Goal: Information Seeking & Learning: Understand process/instructions

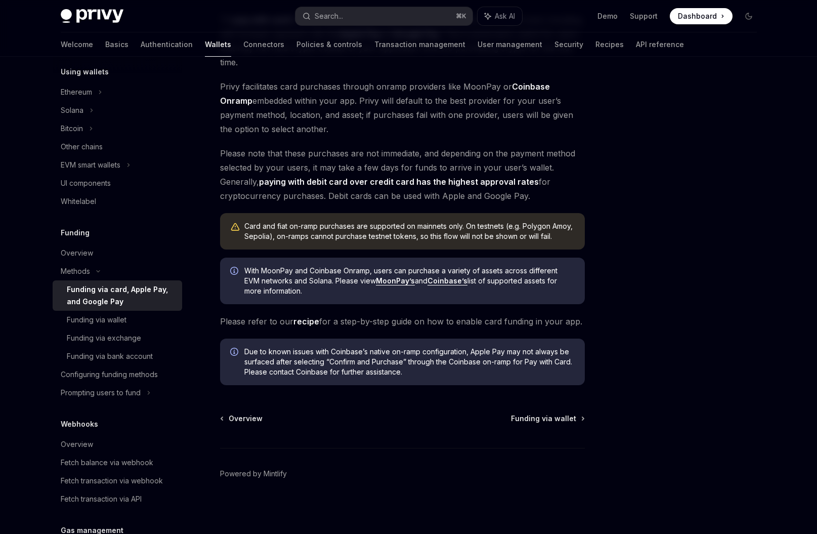
scroll to position [135, 0]
click at [371, 324] on span "Please refer to our recipe for a step-by-step guide on how to enable card fundi…" at bounding box center [402, 320] width 365 height 14
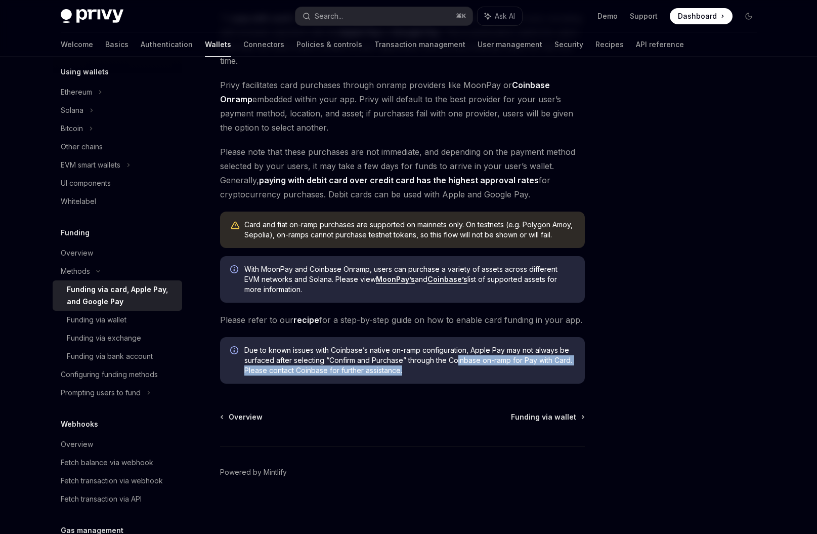
drag, startPoint x: 424, startPoint y: 367, endPoint x: 457, endPoint y: 360, distance: 34.3
click at [457, 360] on span "Due to known issues with Coinbase’s native on-ramp configuration, Apple Pay may…" at bounding box center [409, 360] width 330 height 30
click at [414, 381] on div "Due to known issues with Coinbase’s native on-ramp configuration, Apple Pay may…" at bounding box center [402, 360] width 365 height 47
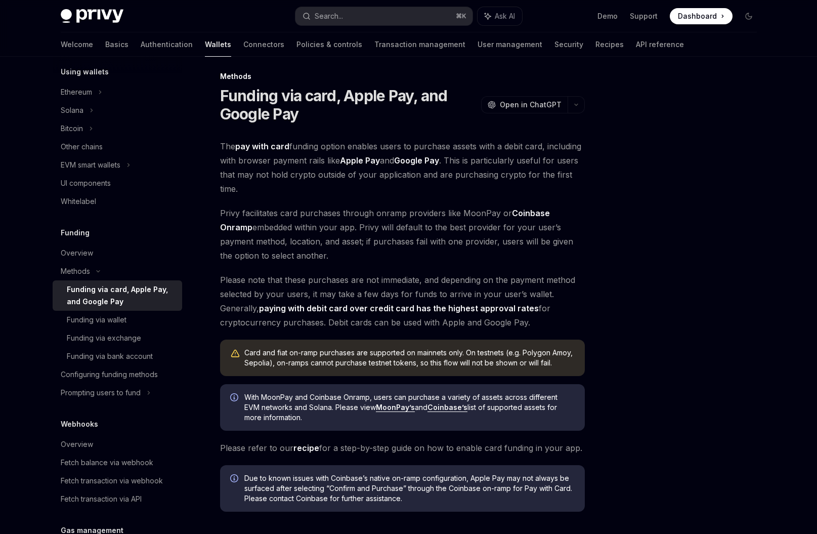
scroll to position [0, 0]
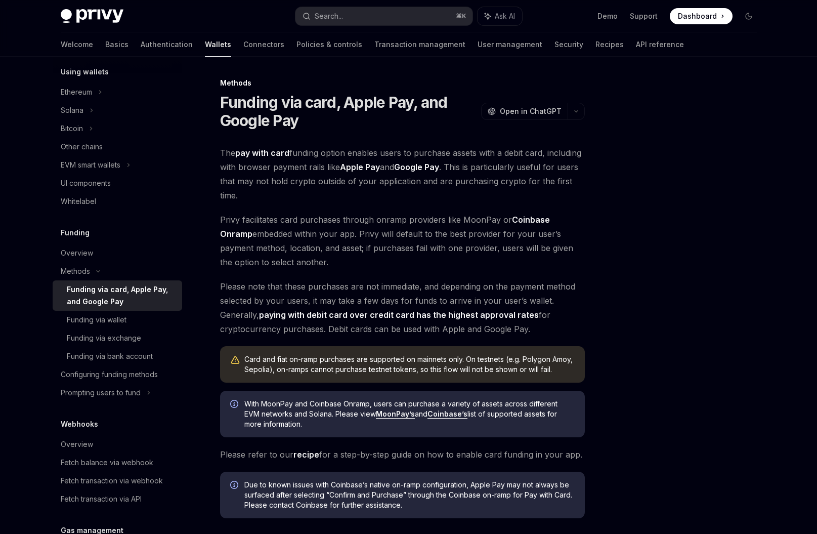
click at [153, 298] on div "Funding via card, Apple Pay, and Google Pay" at bounding box center [121, 295] width 109 height 24
type textarea "*"
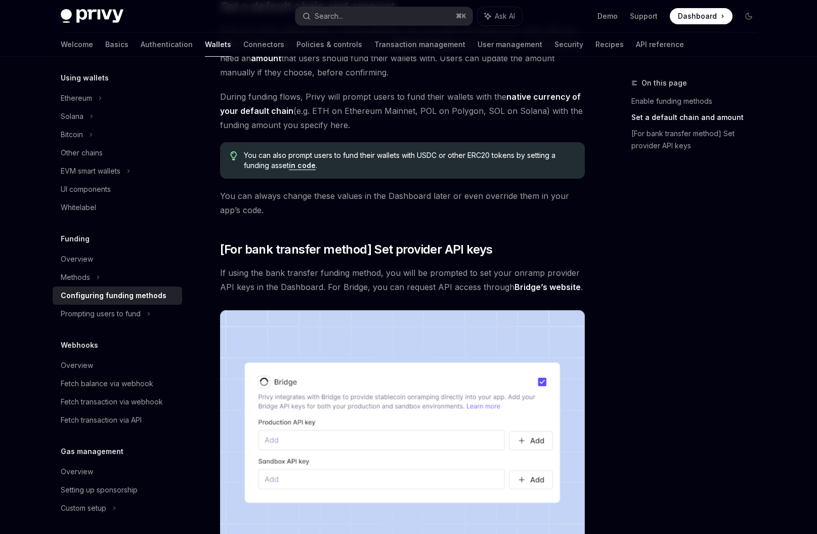
scroll to position [684, 0]
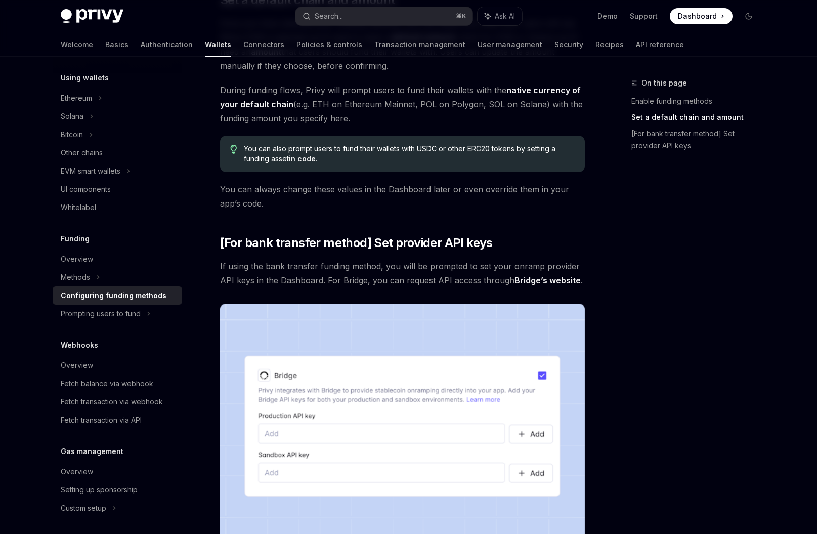
click at [303, 161] on link "in code" at bounding box center [302, 158] width 27 height 9
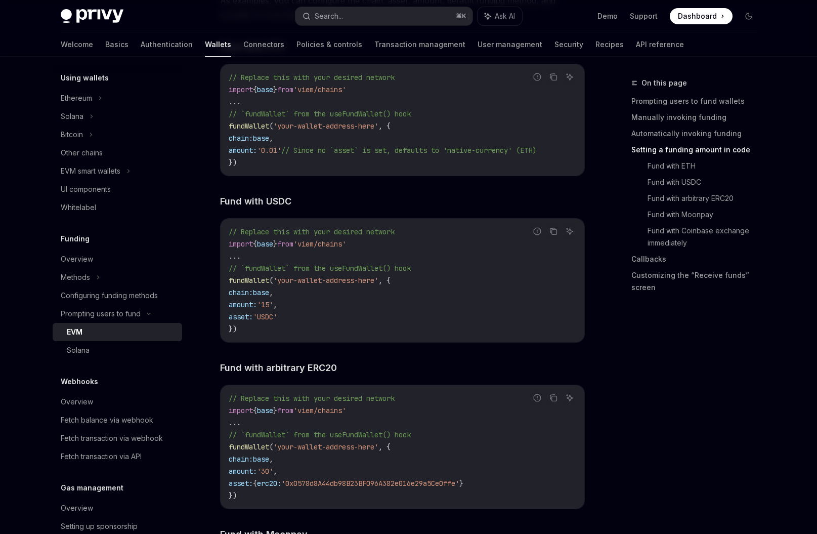
scroll to position [1516, 0]
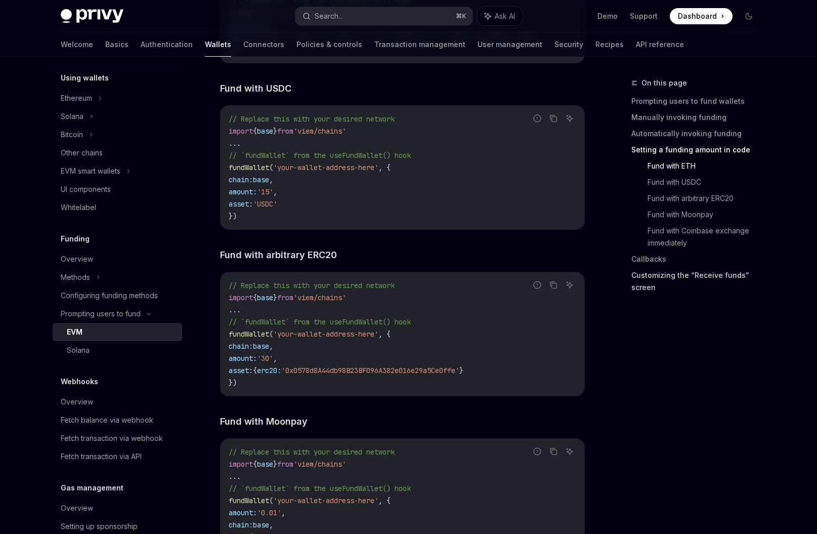
click at [660, 273] on link "Customizing the “Receive funds” screen" at bounding box center [699, 281] width 134 height 28
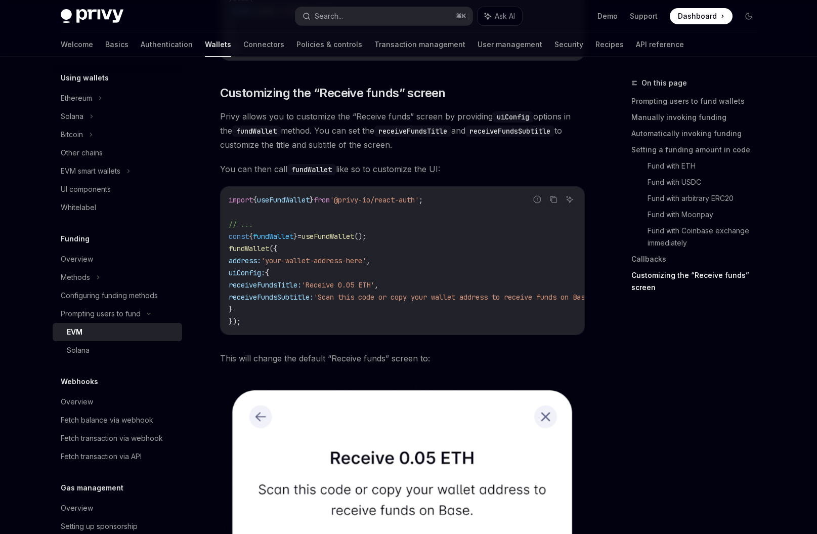
scroll to position [2657, 0]
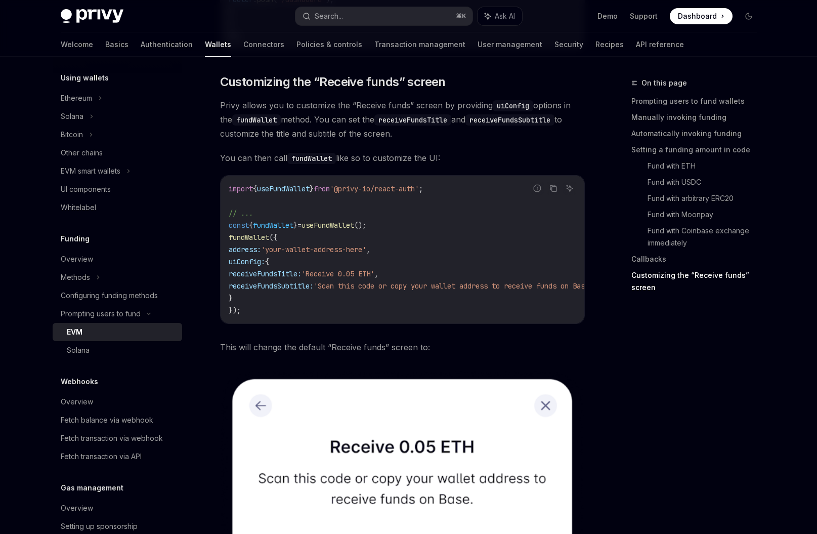
click at [660, 273] on link "Customizing the “Receive funds” screen" at bounding box center [699, 281] width 134 height 28
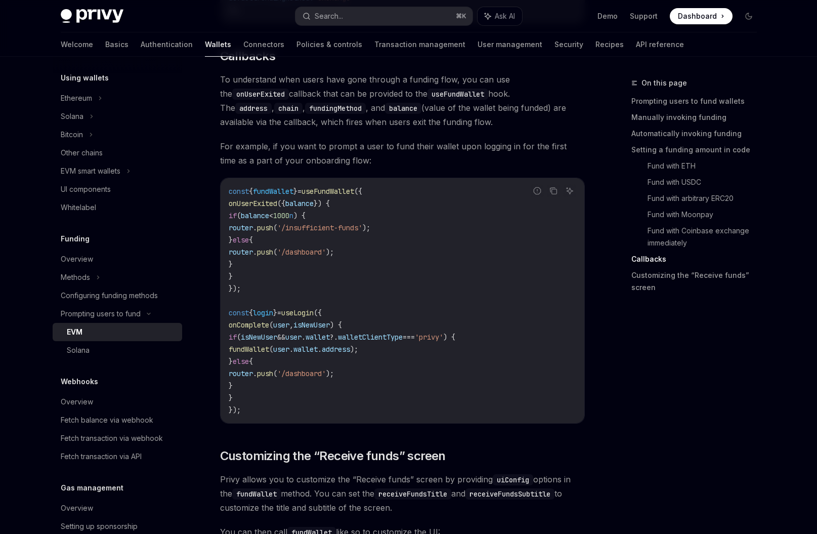
scroll to position [2281, 0]
click at [428, 99] on code "useFundWallet" at bounding box center [458, 95] width 61 height 11
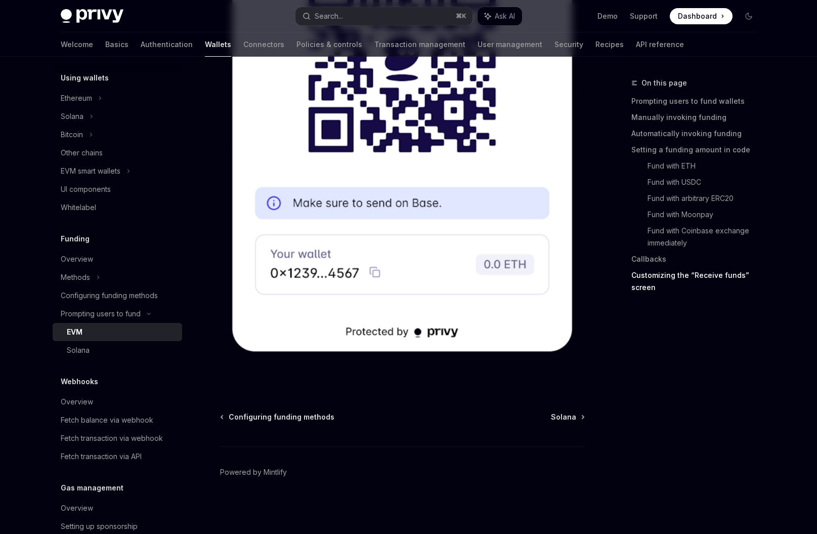
scroll to position [372, 0]
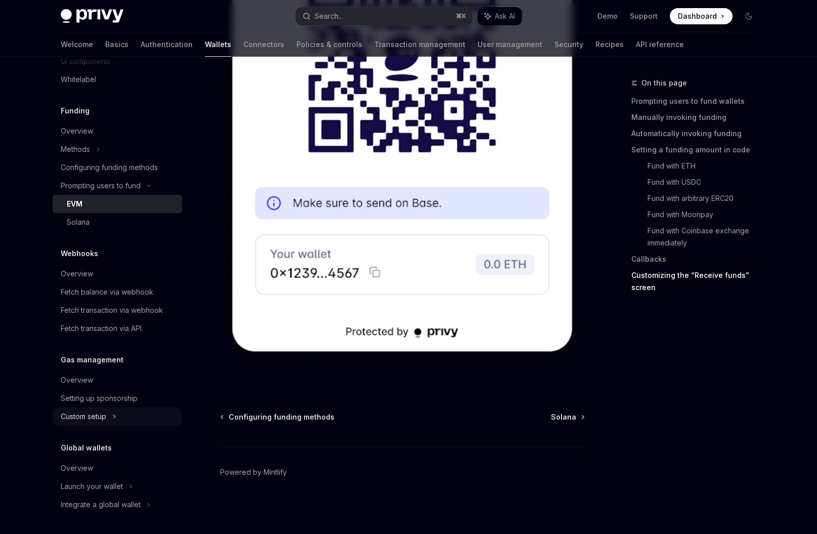
click at [112, 415] on div "Custom setup" at bounding box center [118, 416] width 130 height 18
type textarea "*"
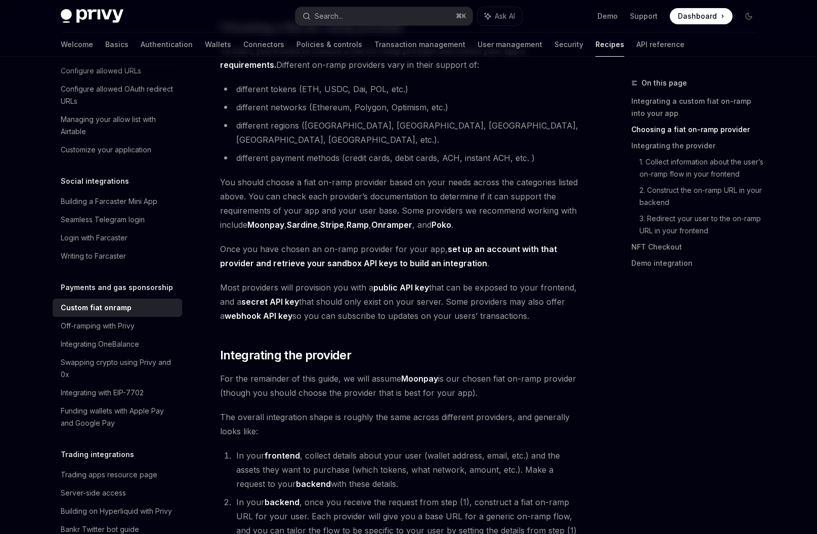
scroll to position [385, 0]
click at [680, 224] on link "3. Redirect your user to the on-ramp URL in your frontend" at bounding box center [703, 225] width 126 height 28
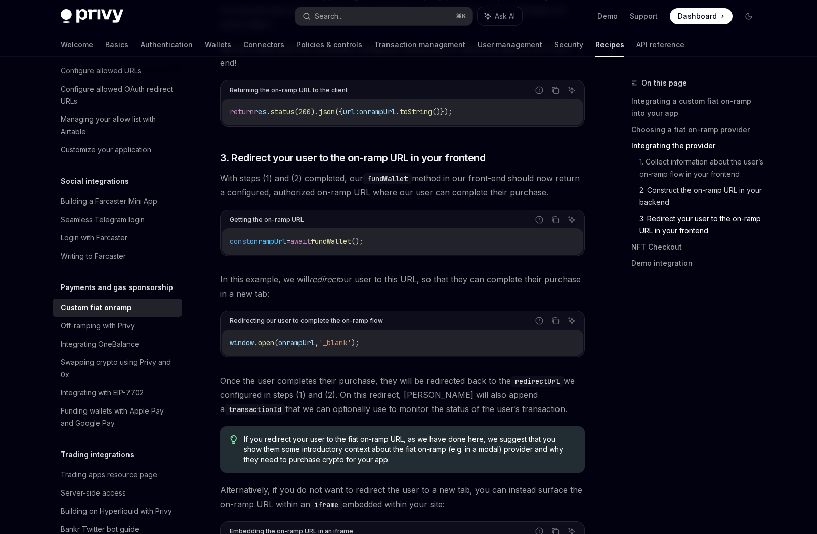
scroll to position [2933, 0]
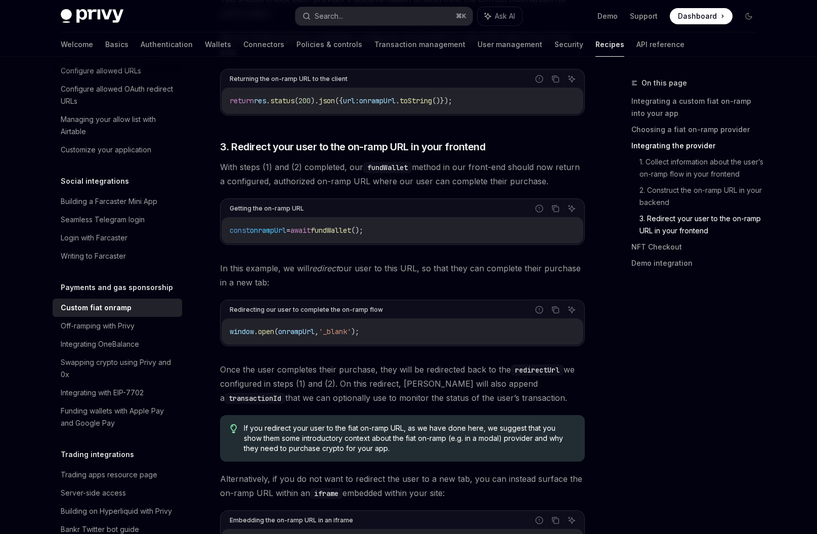
click at [673, 223] on link "3. Redirect your user to the on-ramp URL in your frontend" at bounding box center [703, 225] width 126 height 28
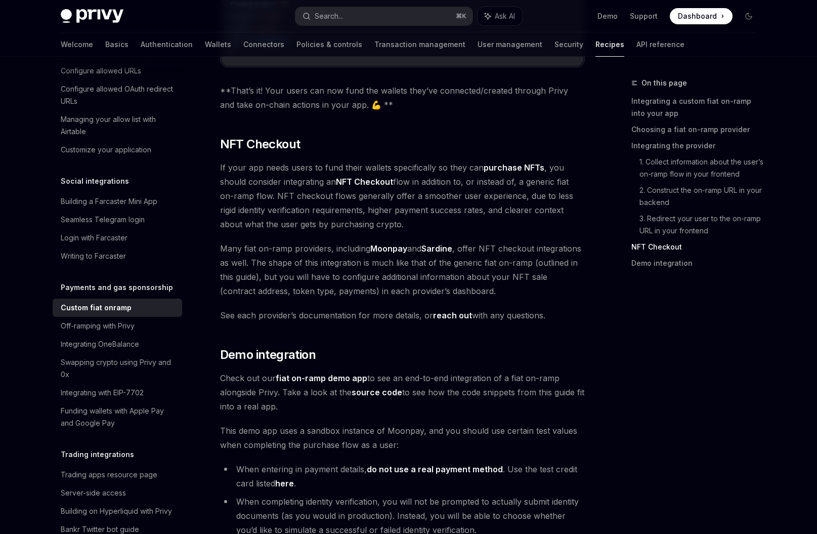
scroll to position [3598, 0]
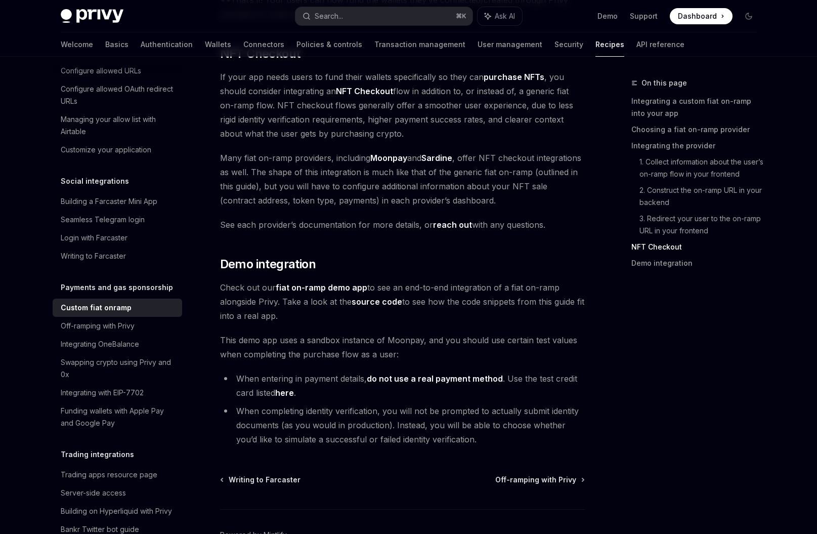
type textarea "*"
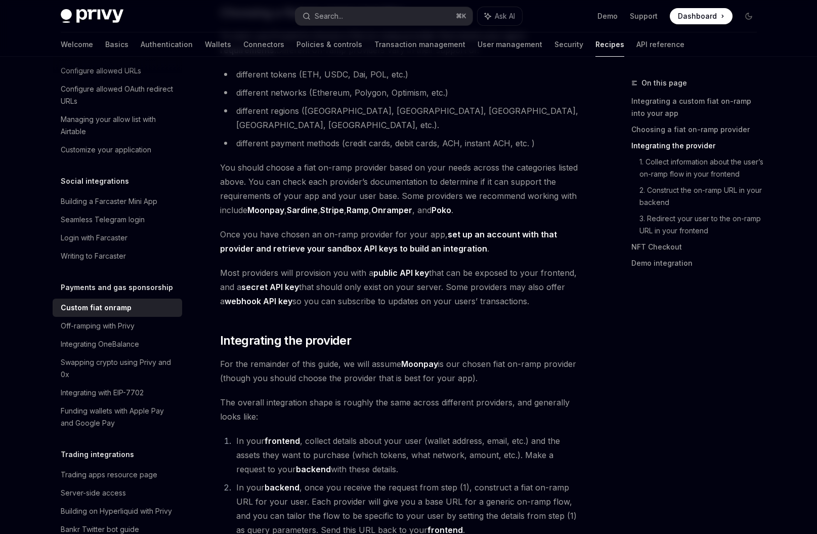
scroll to position [385, 0]
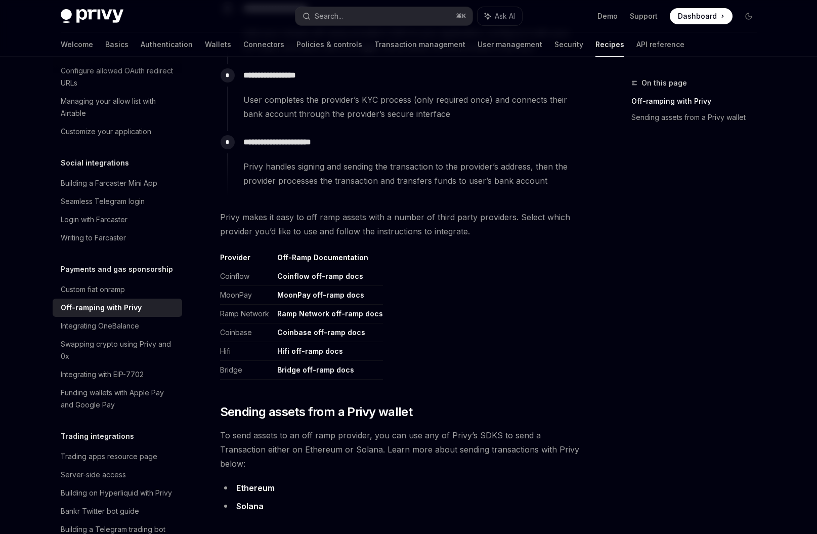
scroll to position [358, 0]
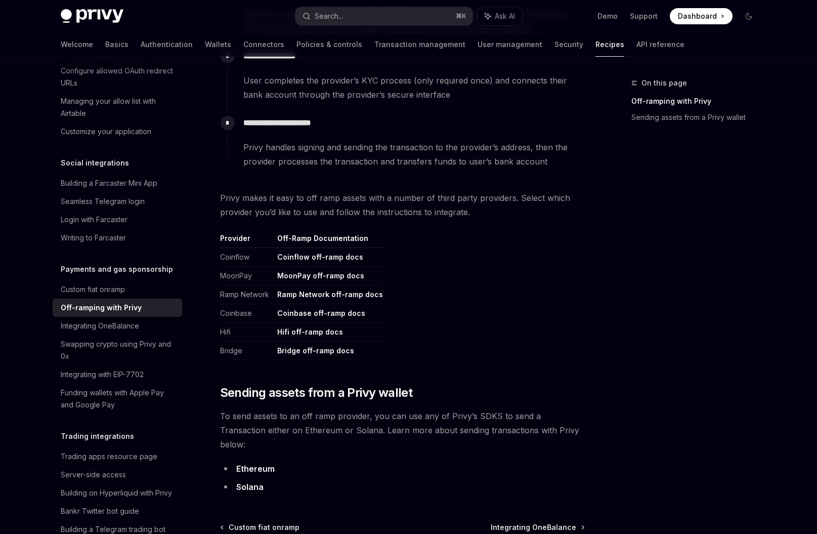
click at [302, 256] on link "Coinflow off-ramp docs" at bounding box center [320, 257] width 86 height 9
click at [317, 275] on link "MoonPay off-ramp docs" at bounding box center [320, 275] width 87 height 9
